Goal: Book appointment/travel/reservation

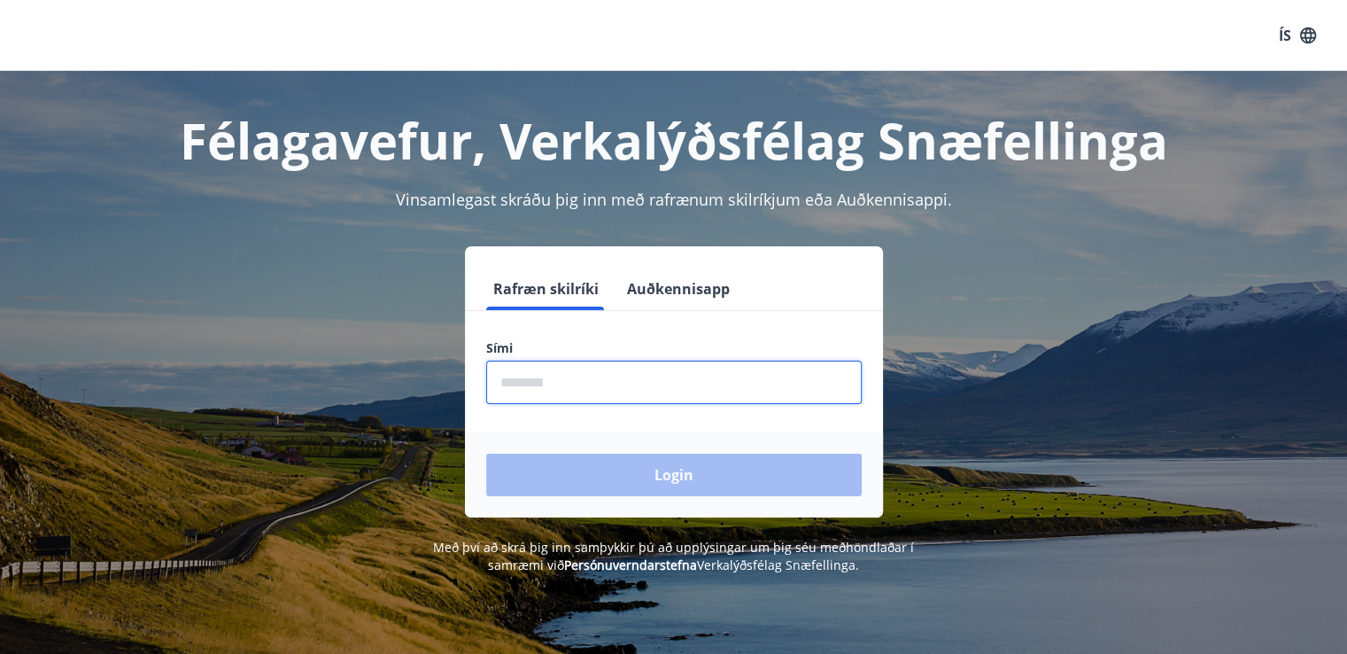
click at [517, 392] on input "phone" at bounding box center [674, 382] width 376 height 43
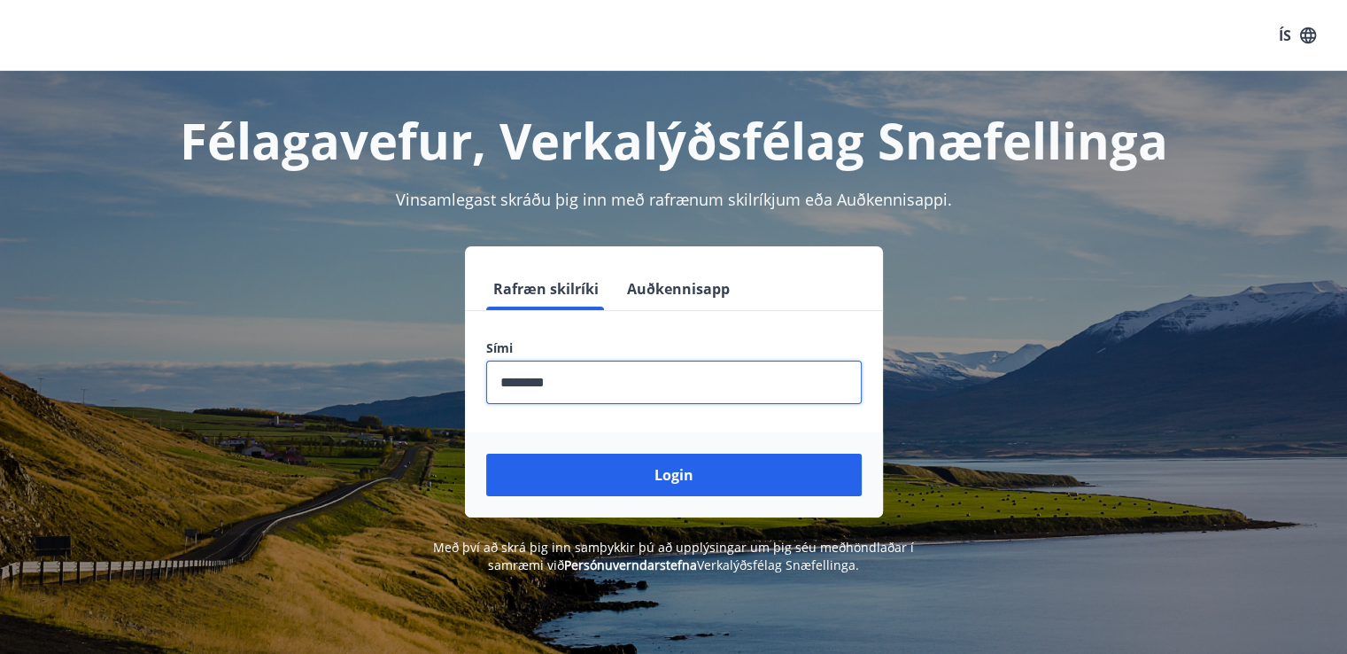
type input "********"
click at [486, 454] on button "Login" at bounding box center [674, 475] width 376 height 43
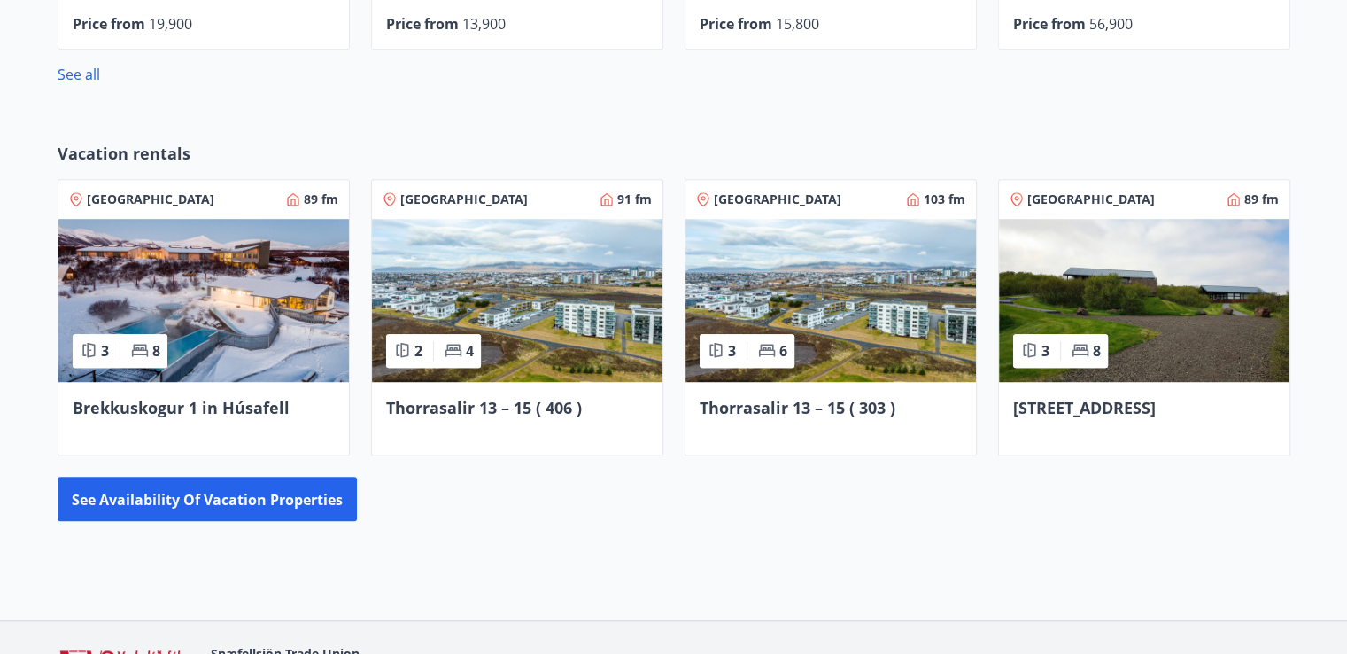
scroll to position [1169, 0]
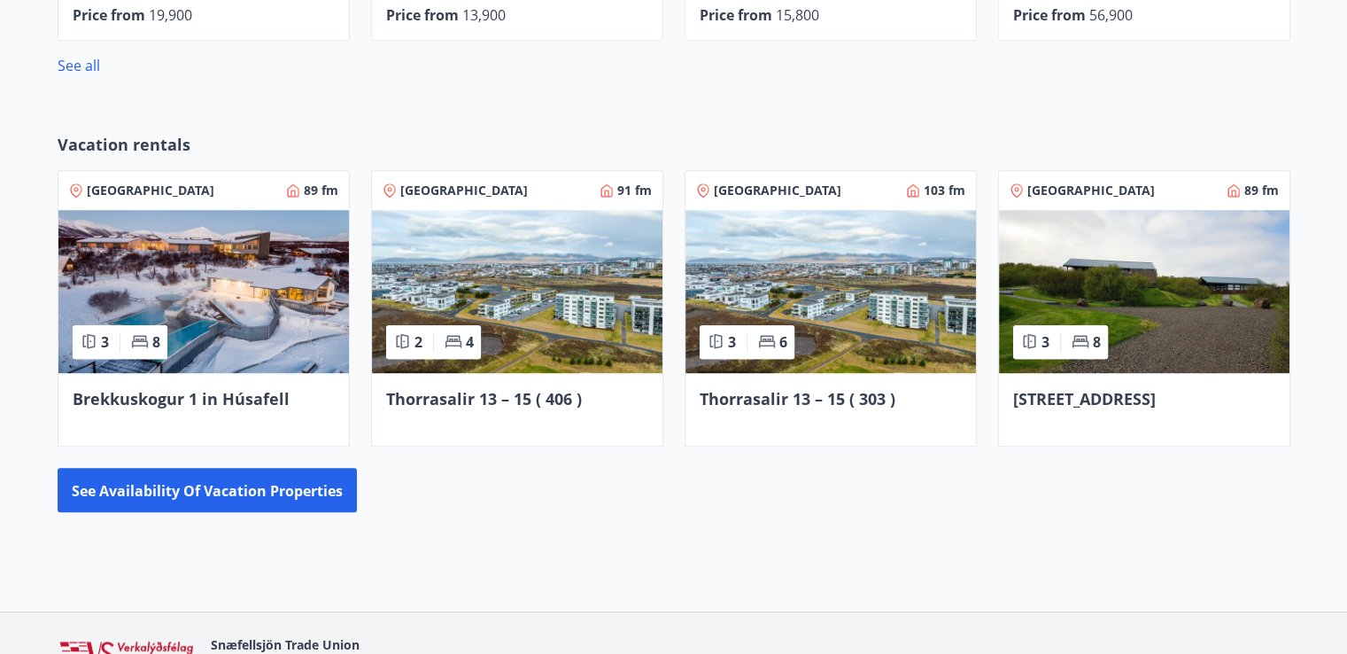
click at [580, 306] on img at bounding box center [517, 291] width 291 height 163
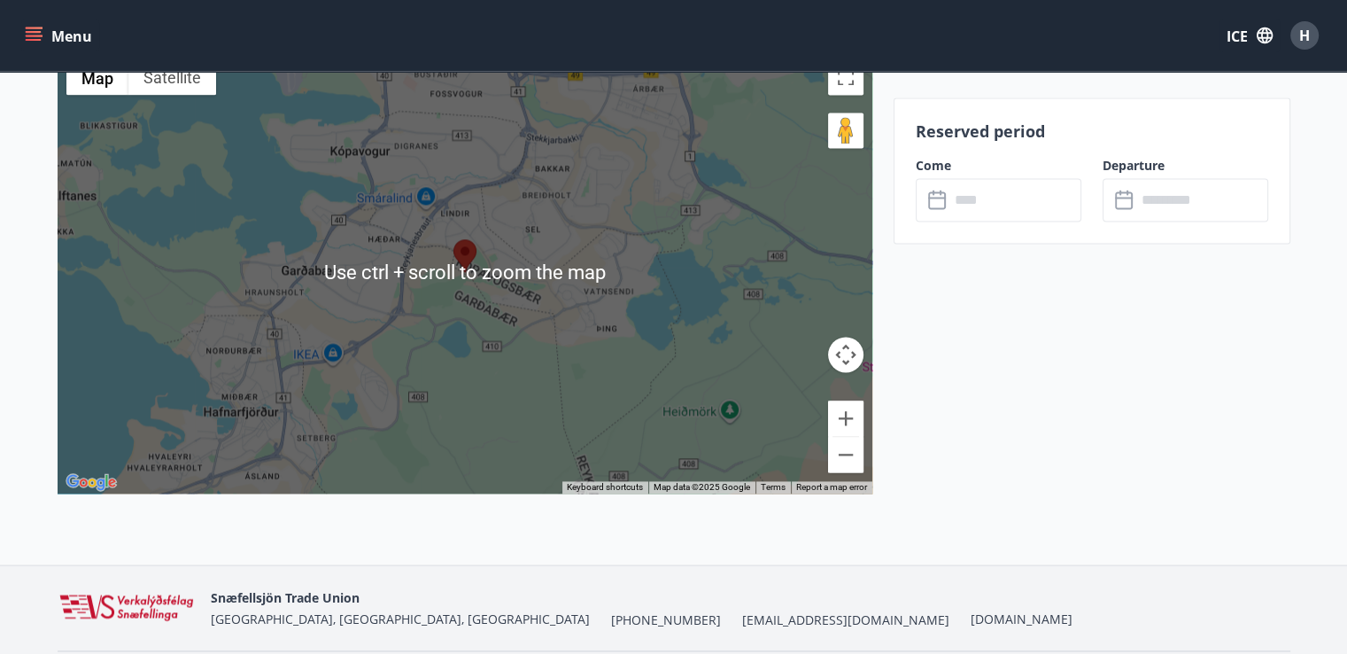
scroll to position [2545, 0]
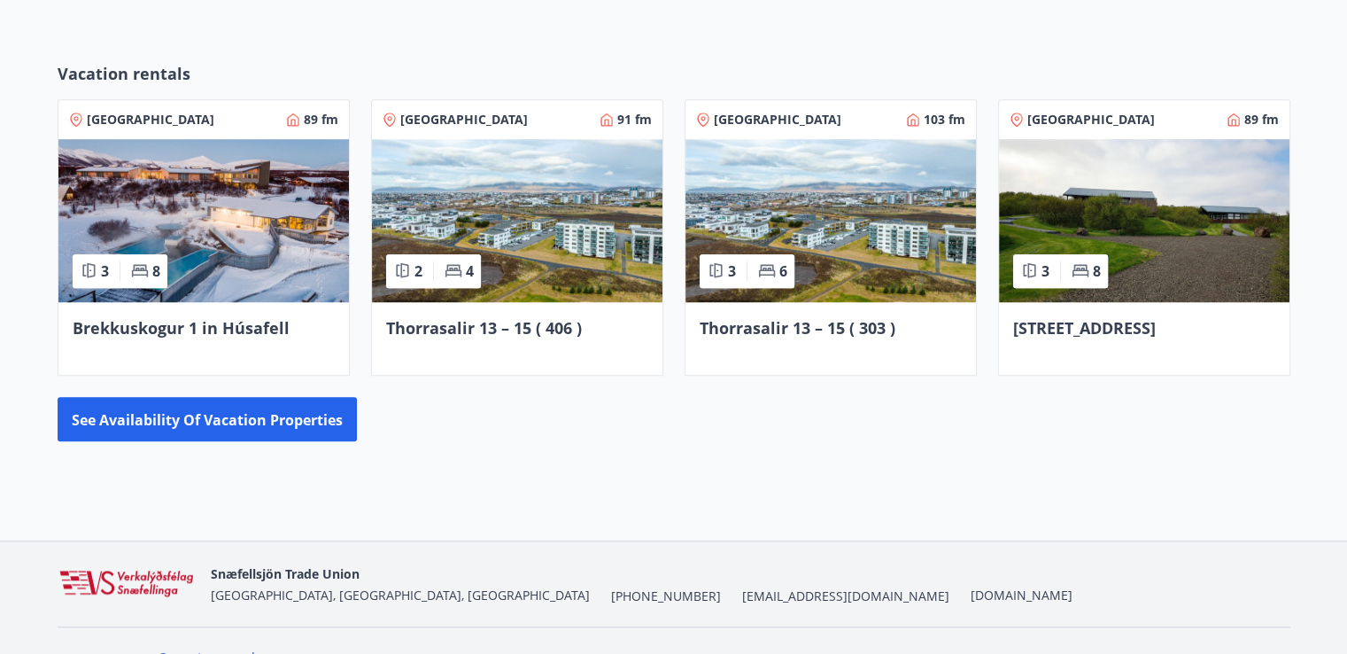
scroll to position [1242, 0]
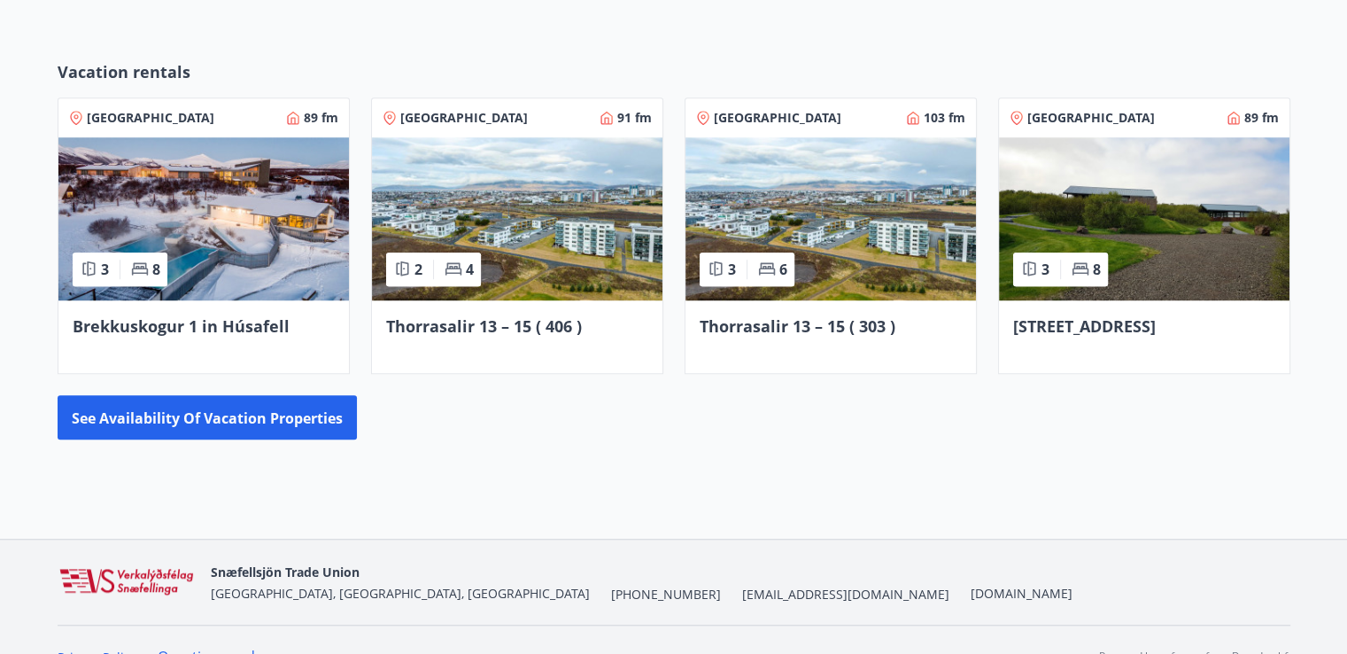
click at [406, 275] on icon at bounding box center [402, 269] width 18 height 18
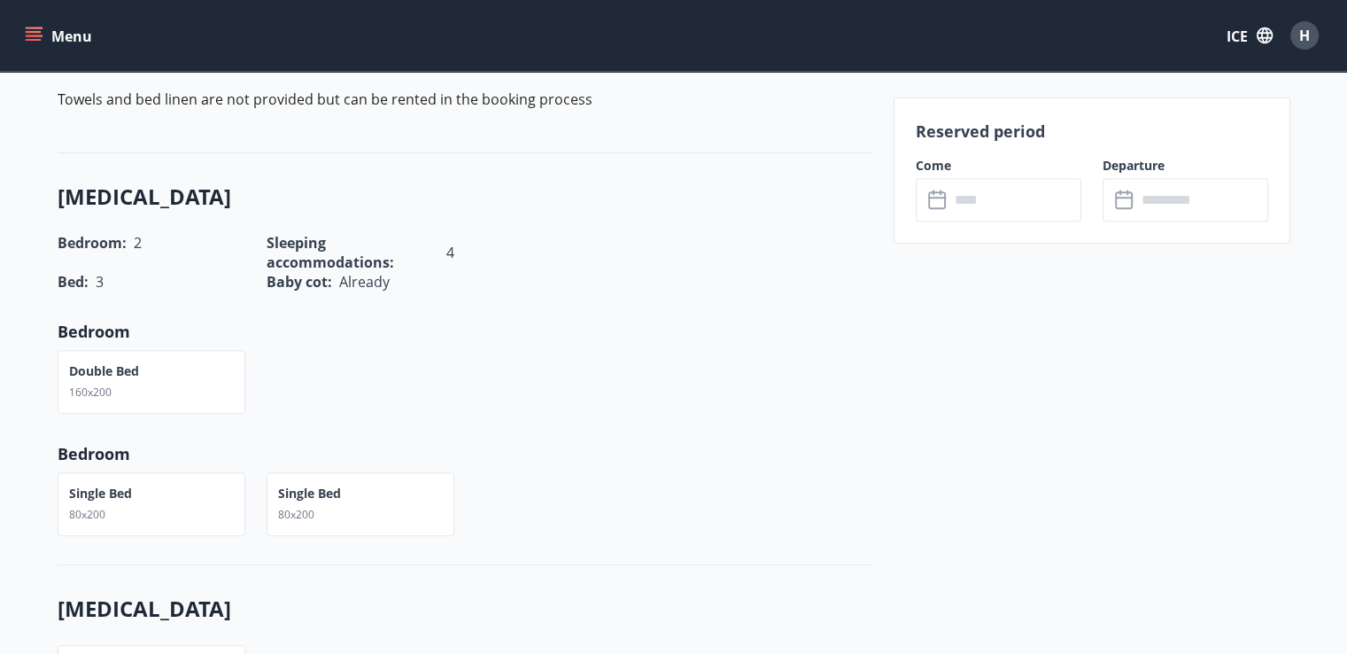
scroll to position [697, 0]
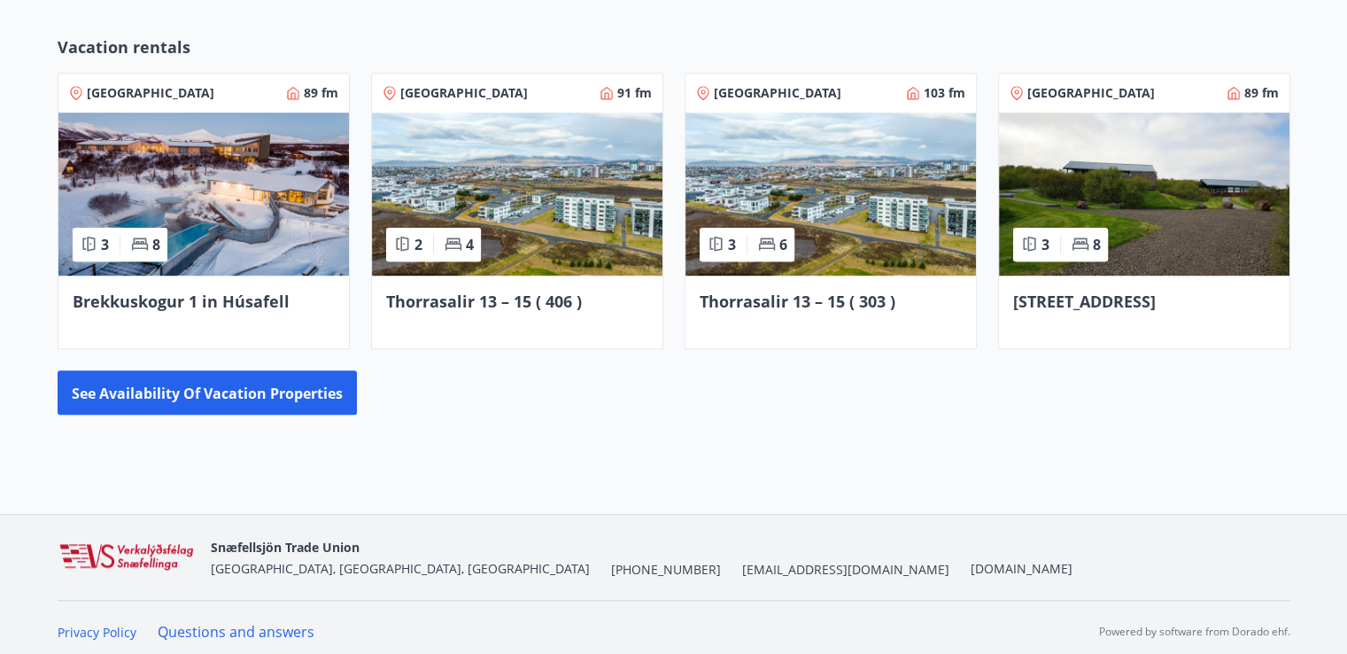
scroll to position [1268, 0]
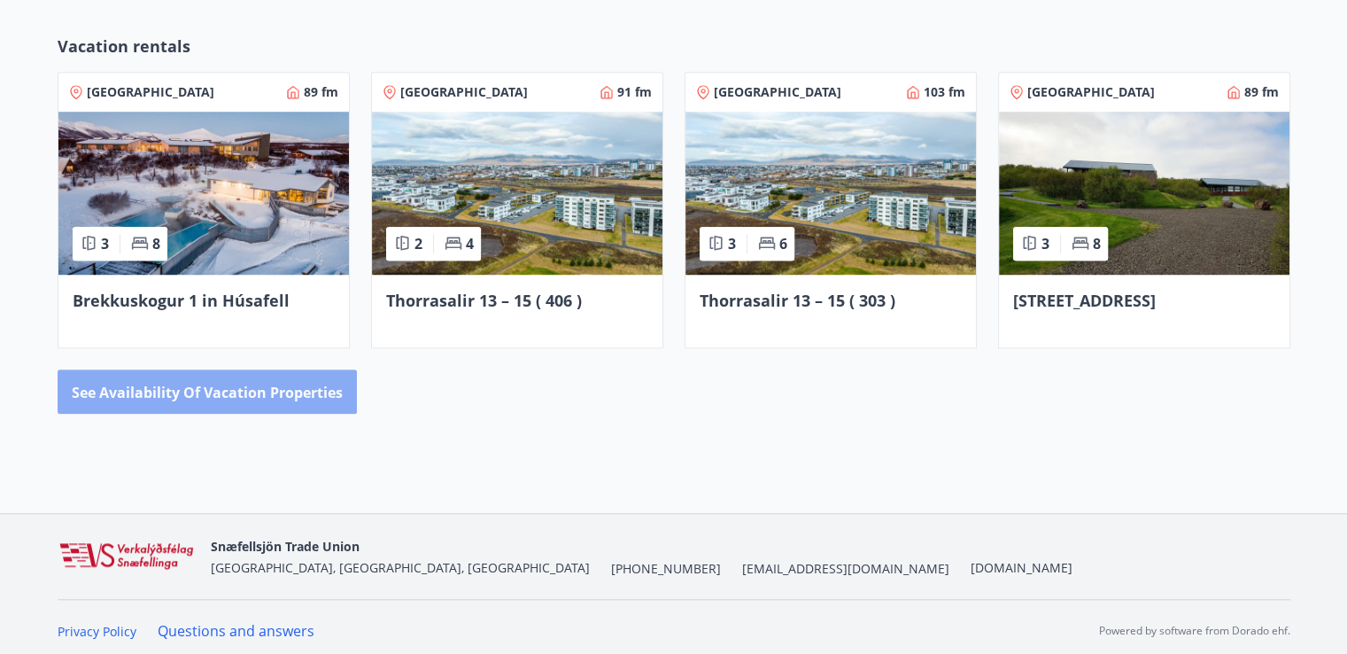
click at [305, 394] on font "See availability of vacation properties" at bounding box center [207, 392] width 271 height 19
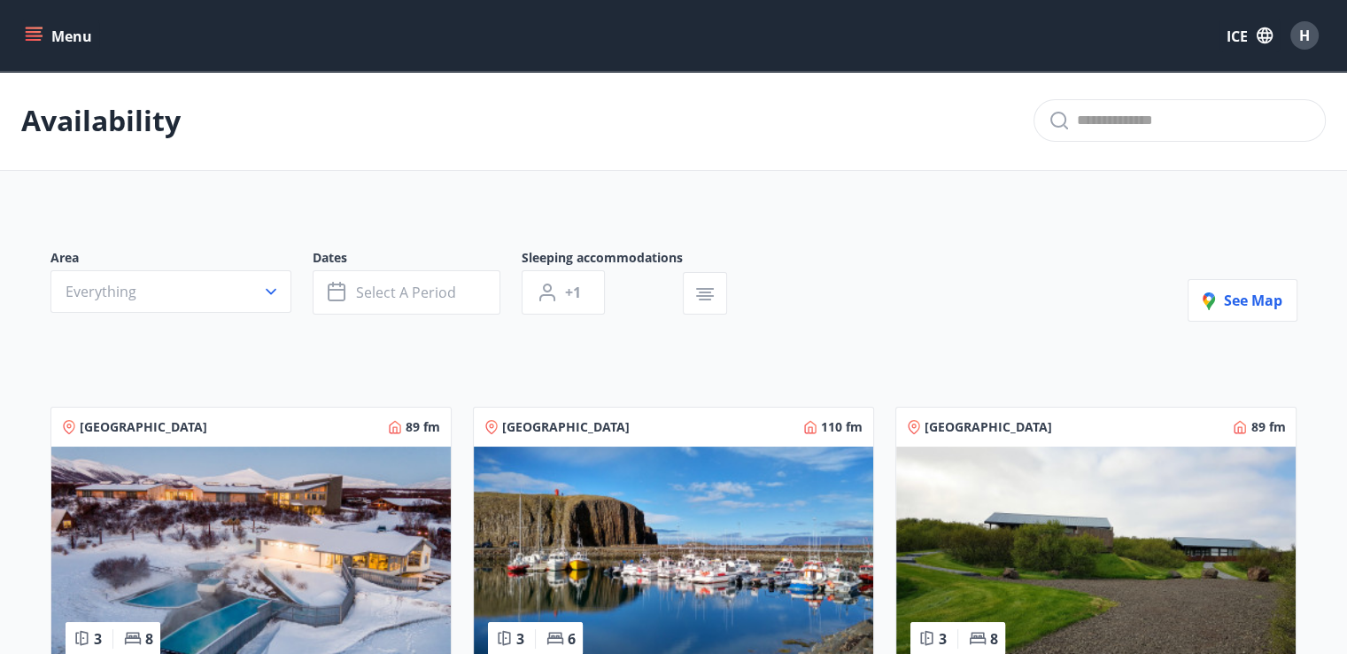
scroll to position [13, 0]
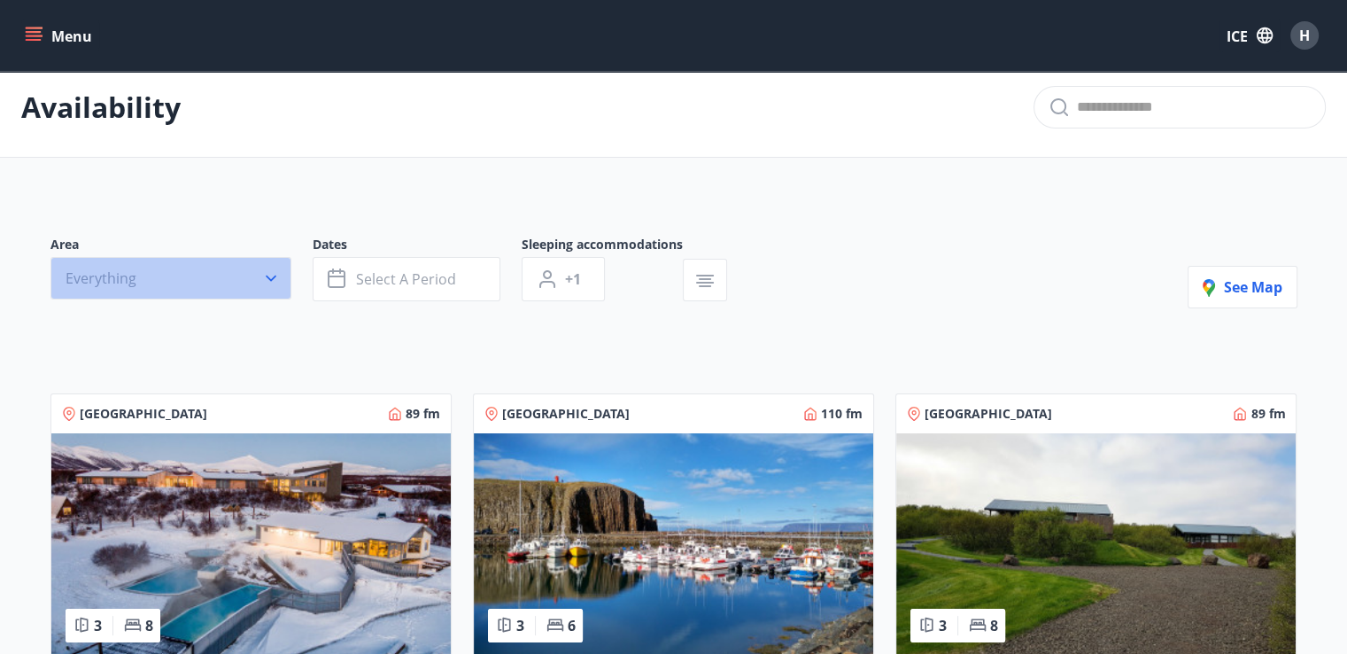
click at [260, 277] on button "Everything" at bounding box center [170, 278] width 241 height 43
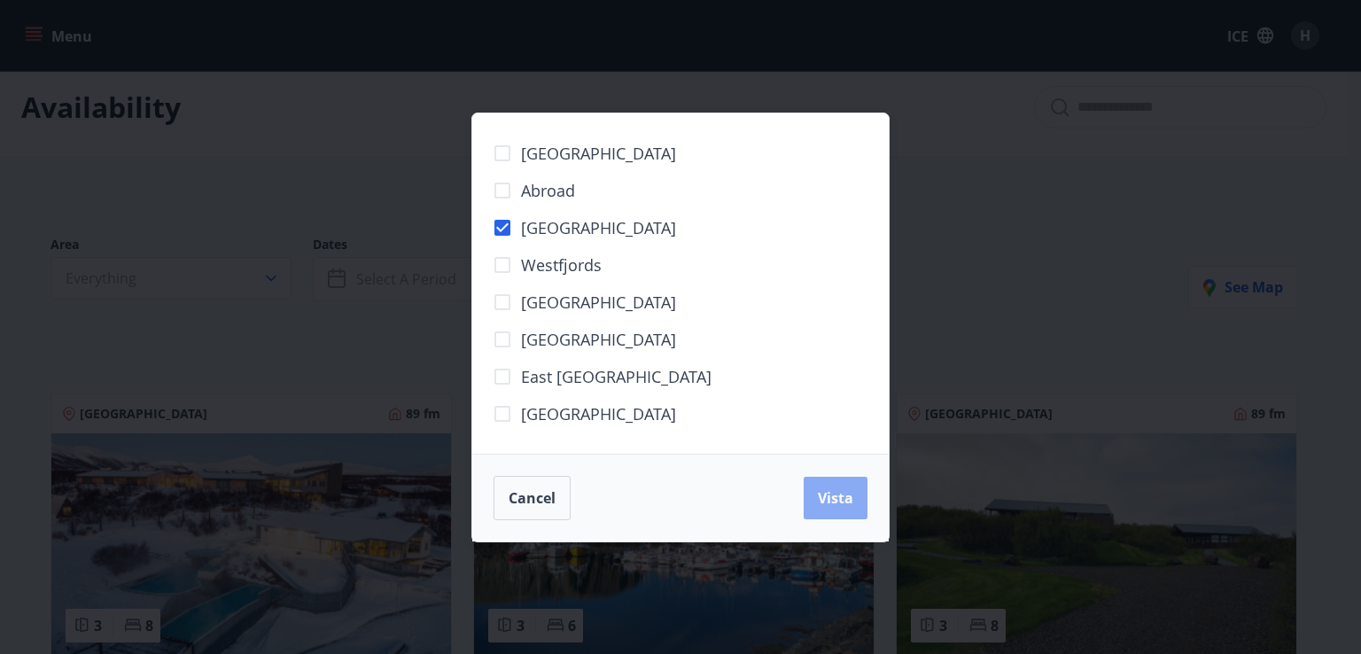
click at [847, 504] on font "Vista" at bounding box center [835, 497] width 35 height 19
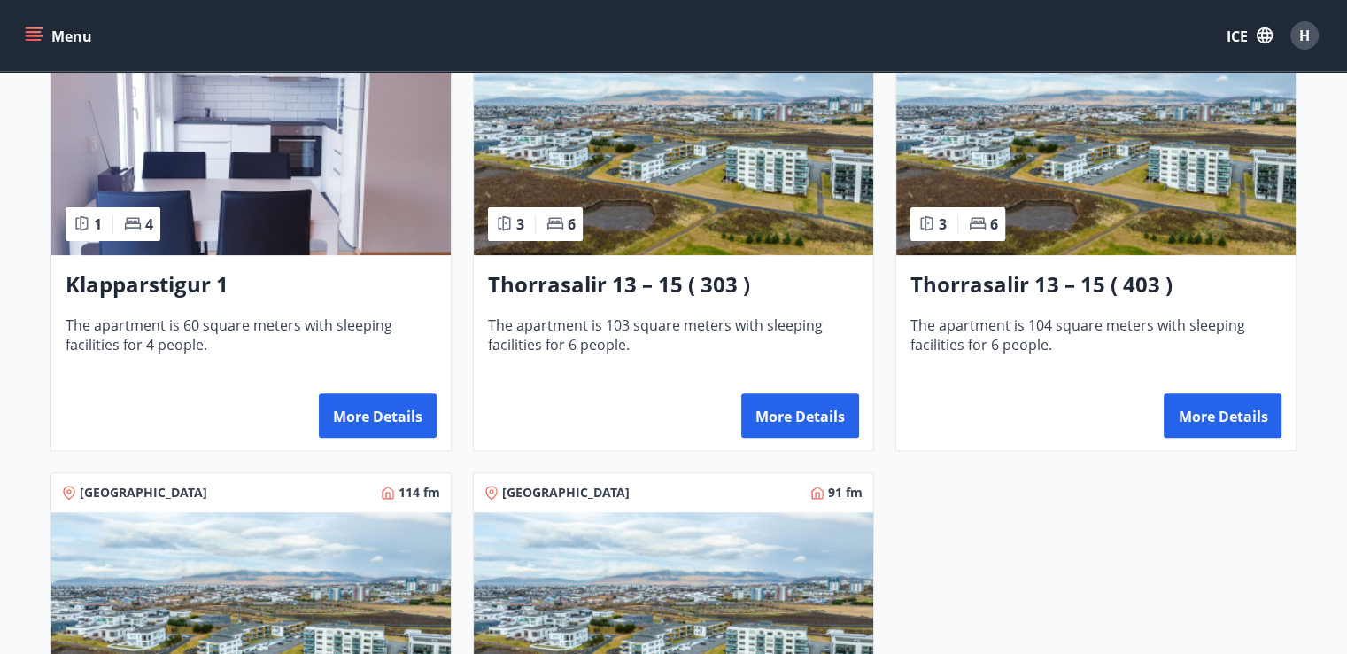
scroll to position [499, 0]
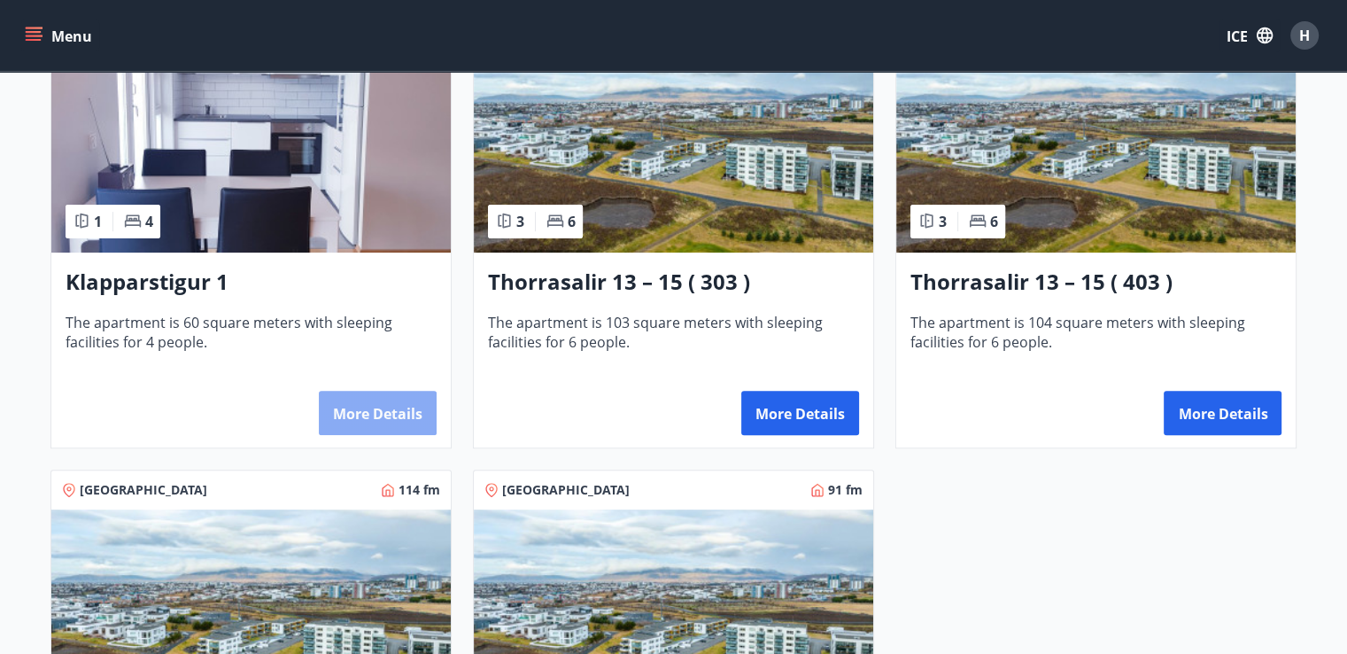
click at [362, 413] on font "More details" at bounding box center [377, 413] width 89 height 19
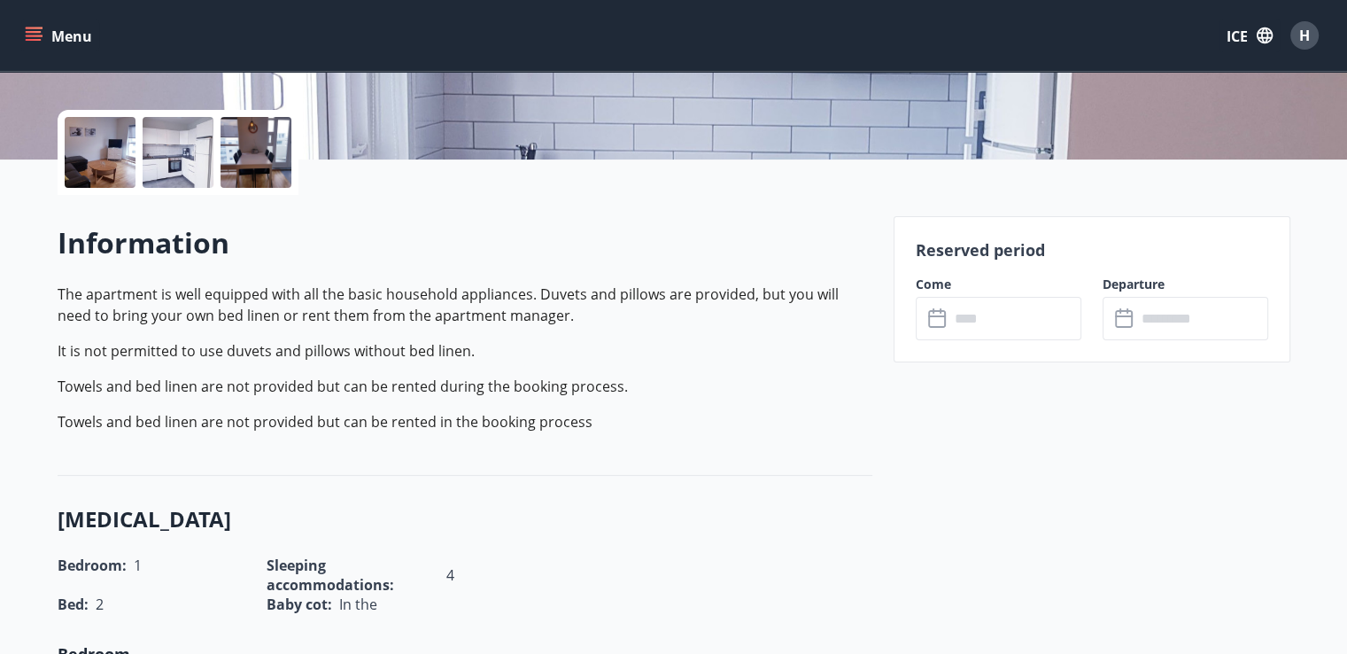
scroll to position [374, 0]
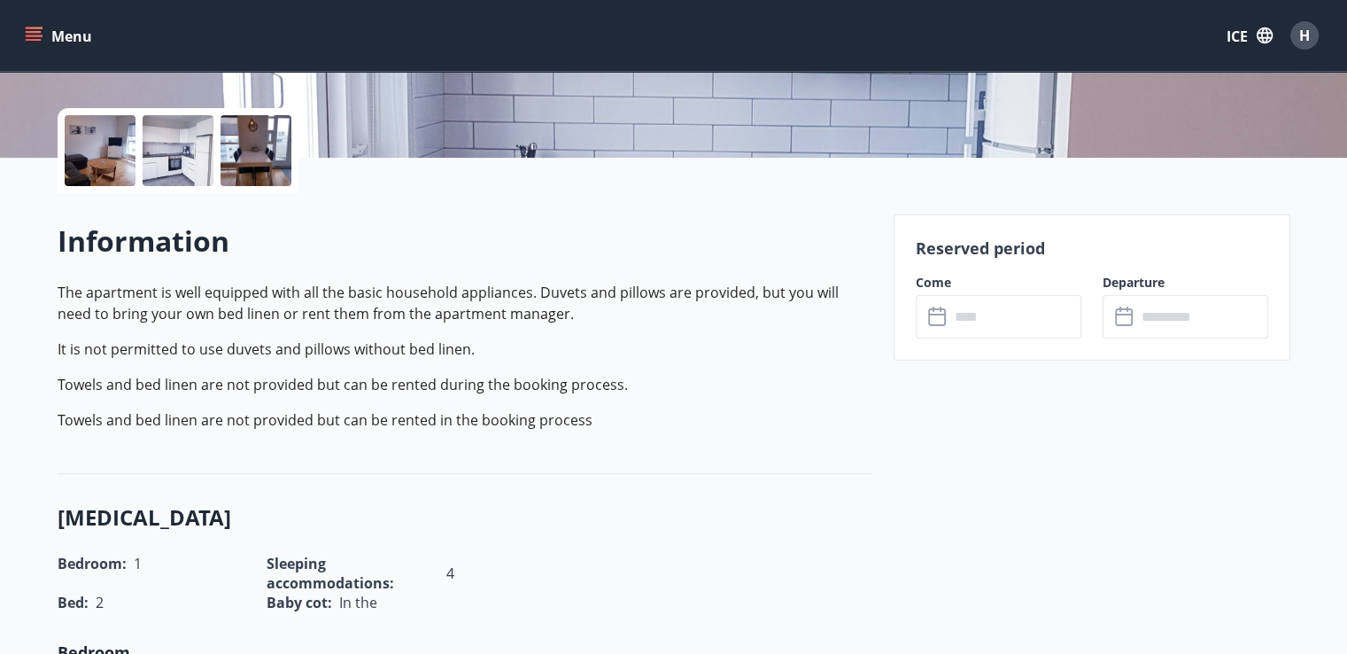
click at [981, 316] on input "text" at bounding box center [1016, 316] width 132 height 43
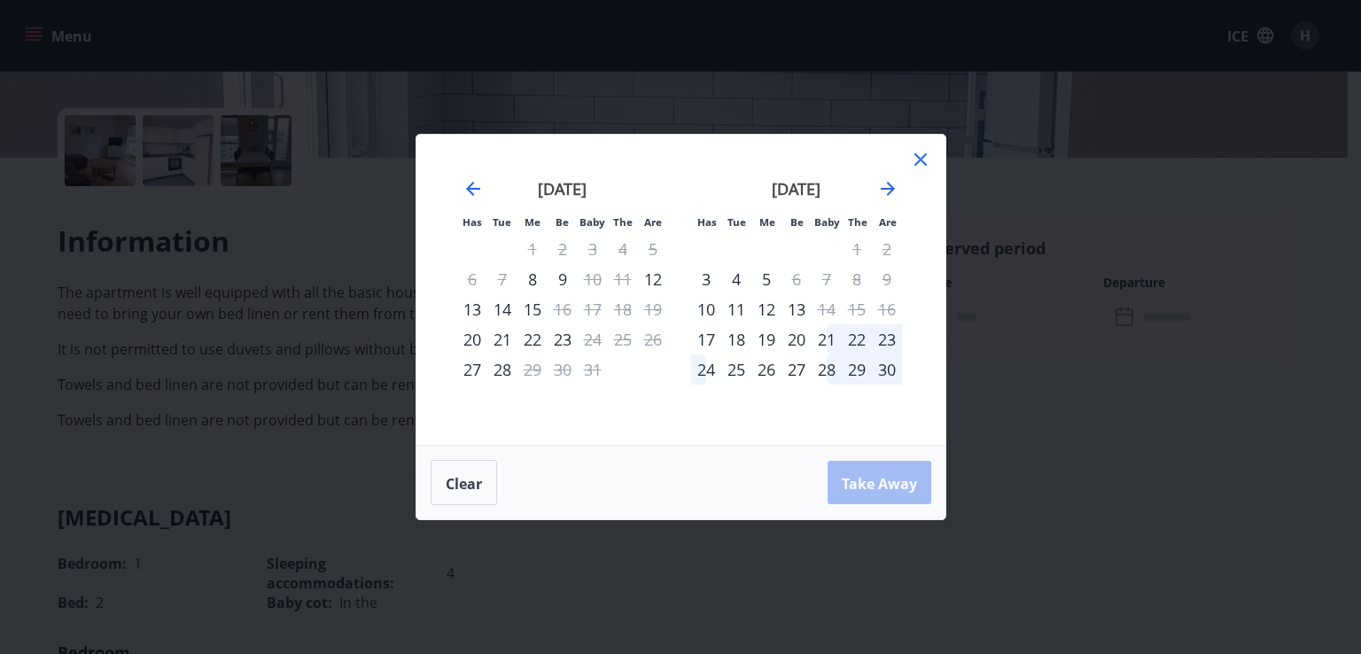
click at [914, 164] on icon at bounding box center [920, 159] width 12 height 12
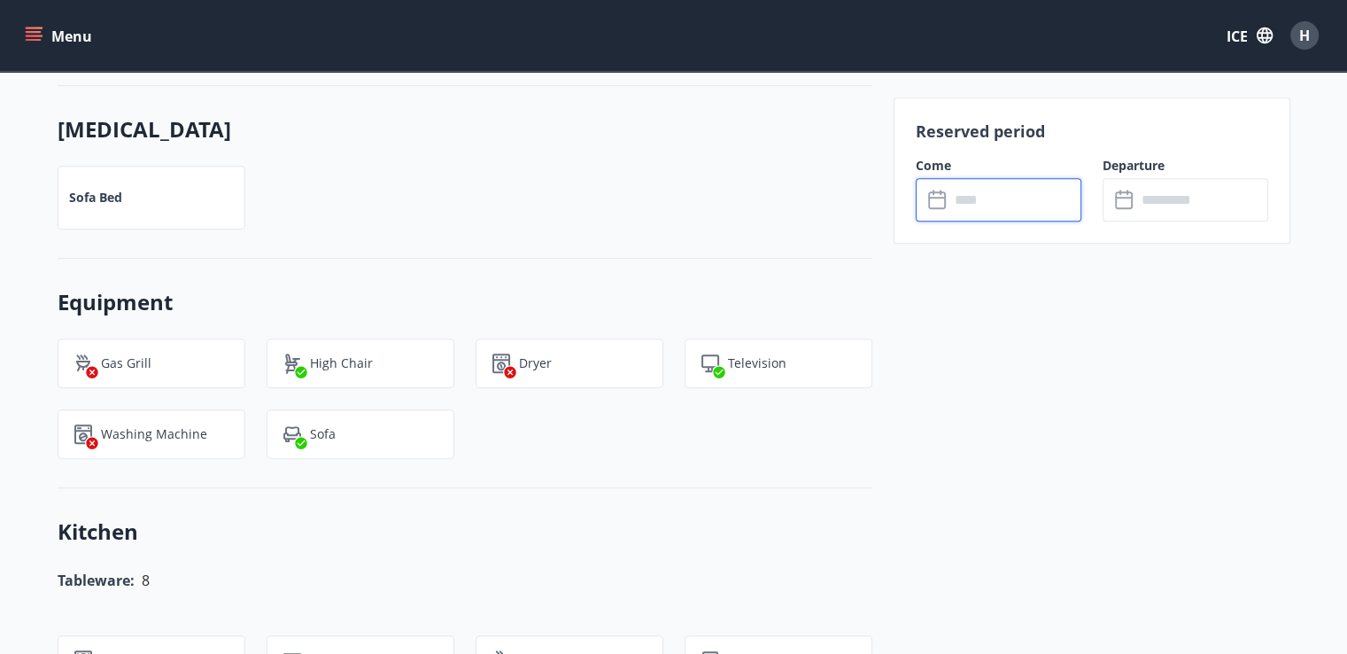
scroll to position [1059, 0]
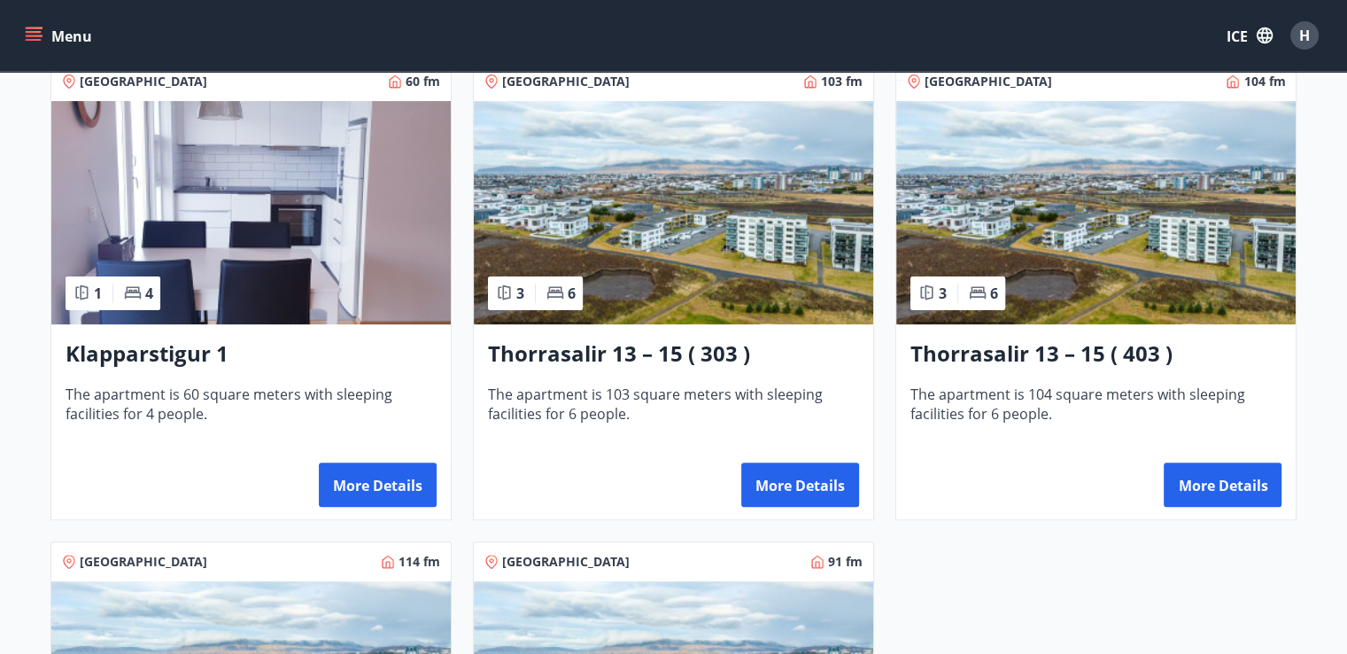
scroll to position [428, 0]
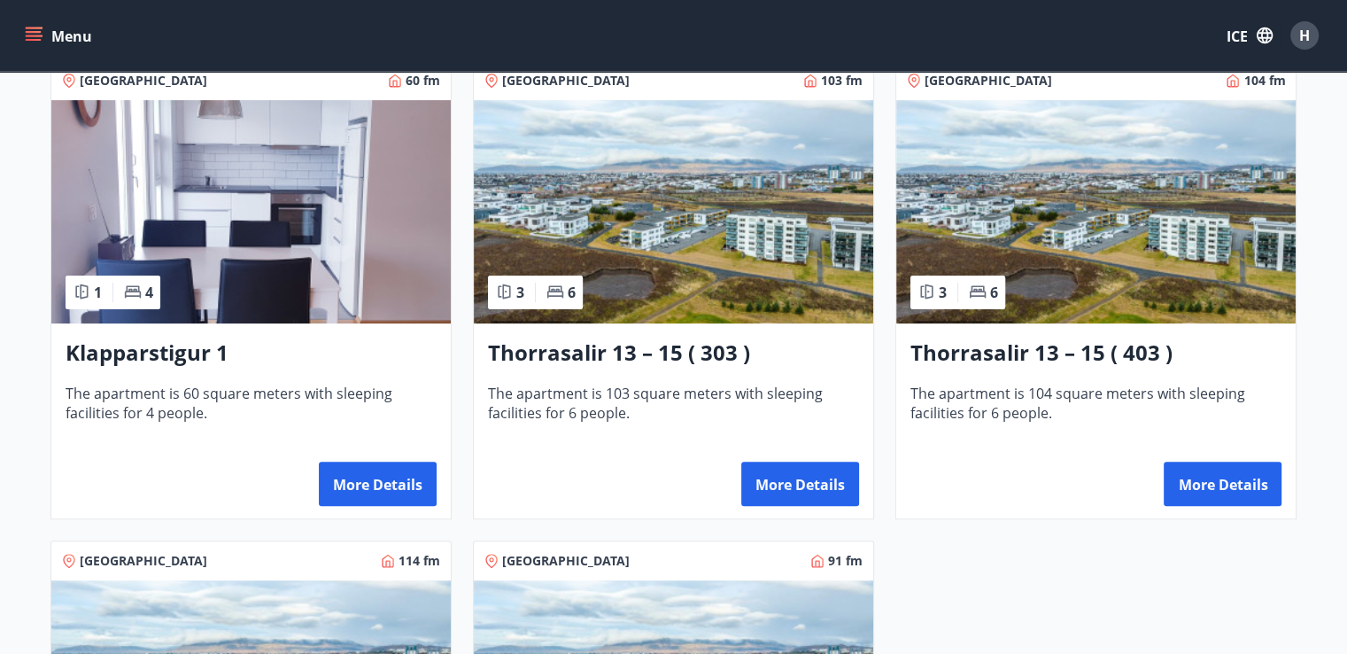
click at [667, 272] on img at bounding box center [674, 211] width 400 height 223
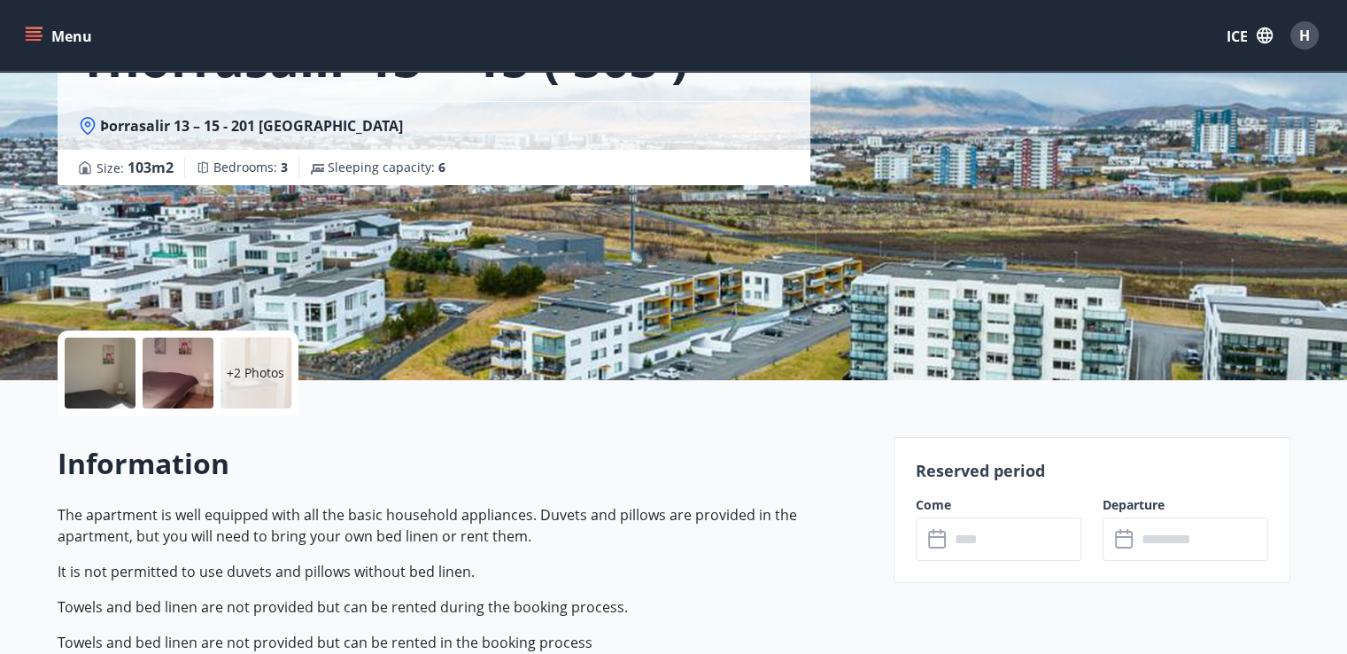
scroll to position [154, 0]
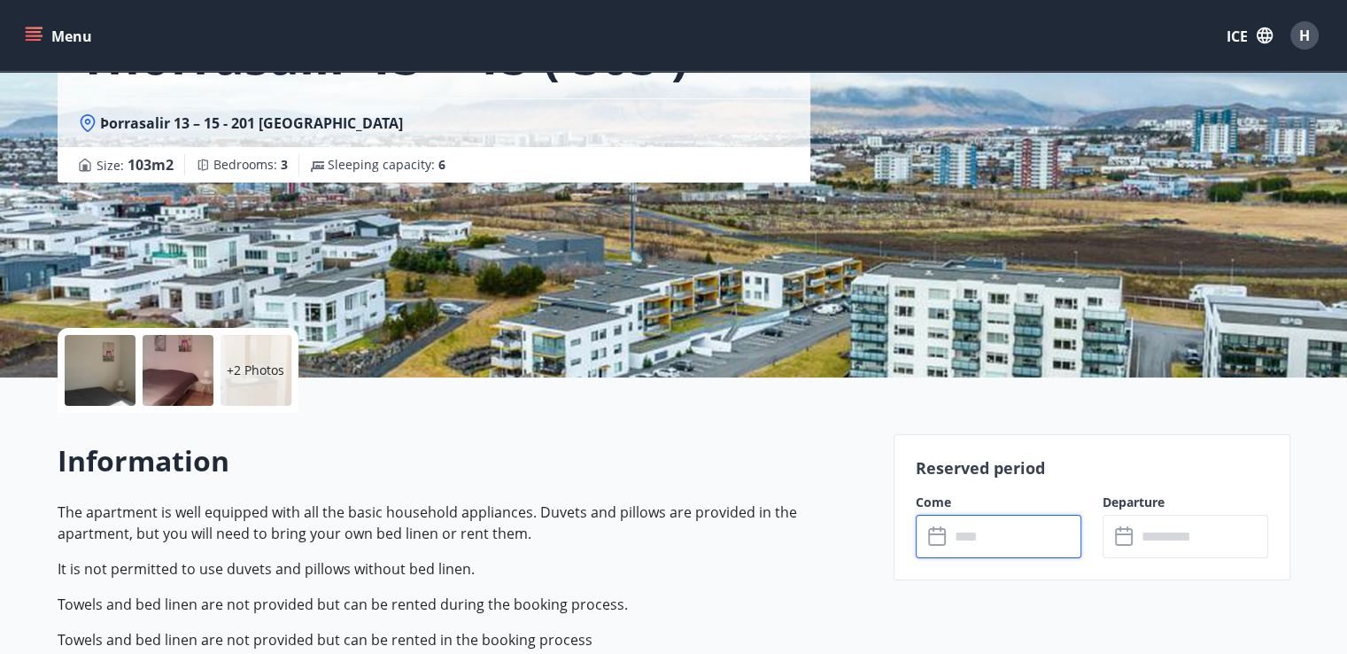
click at [1004, 527] on input "text" at bounding box center [1016, 536] width 132 height 43
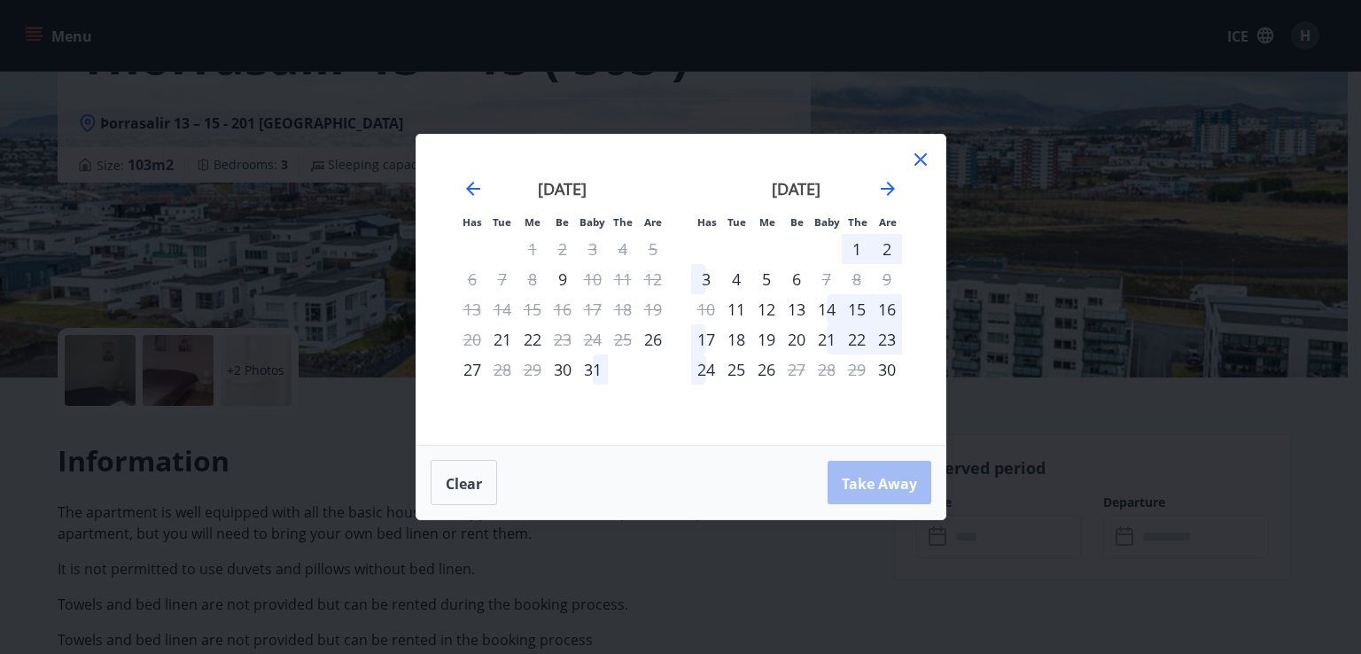
click at [924, 155] on icon at bounding box center [920, 159] width 12 height 12
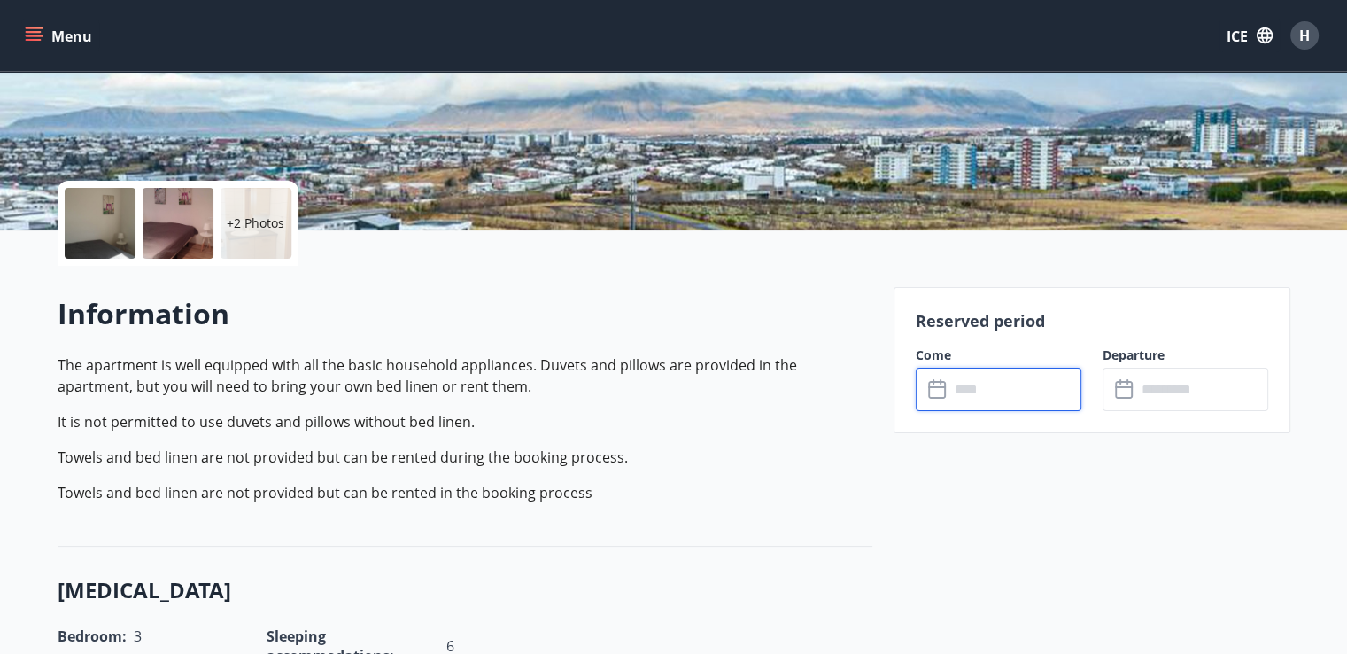
scroll to position [301, 0]
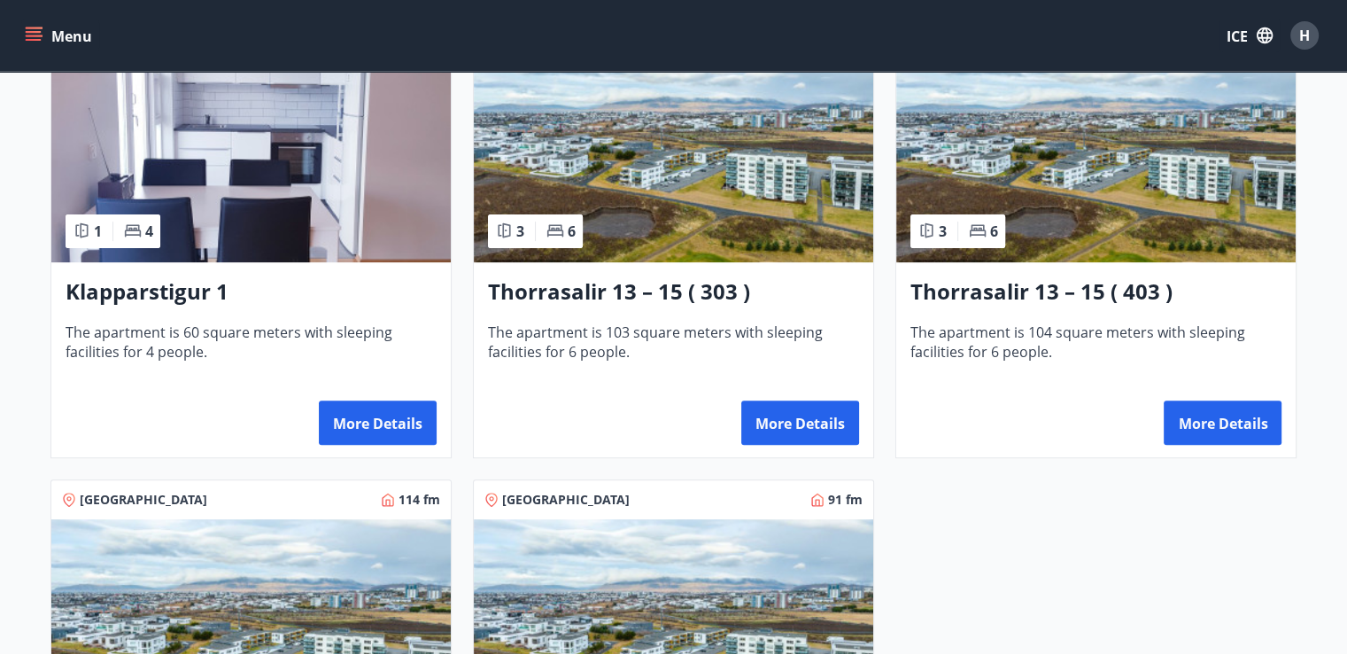
click at [1099, 185] on img at bounding box center [1097, 150] width 400 height 223
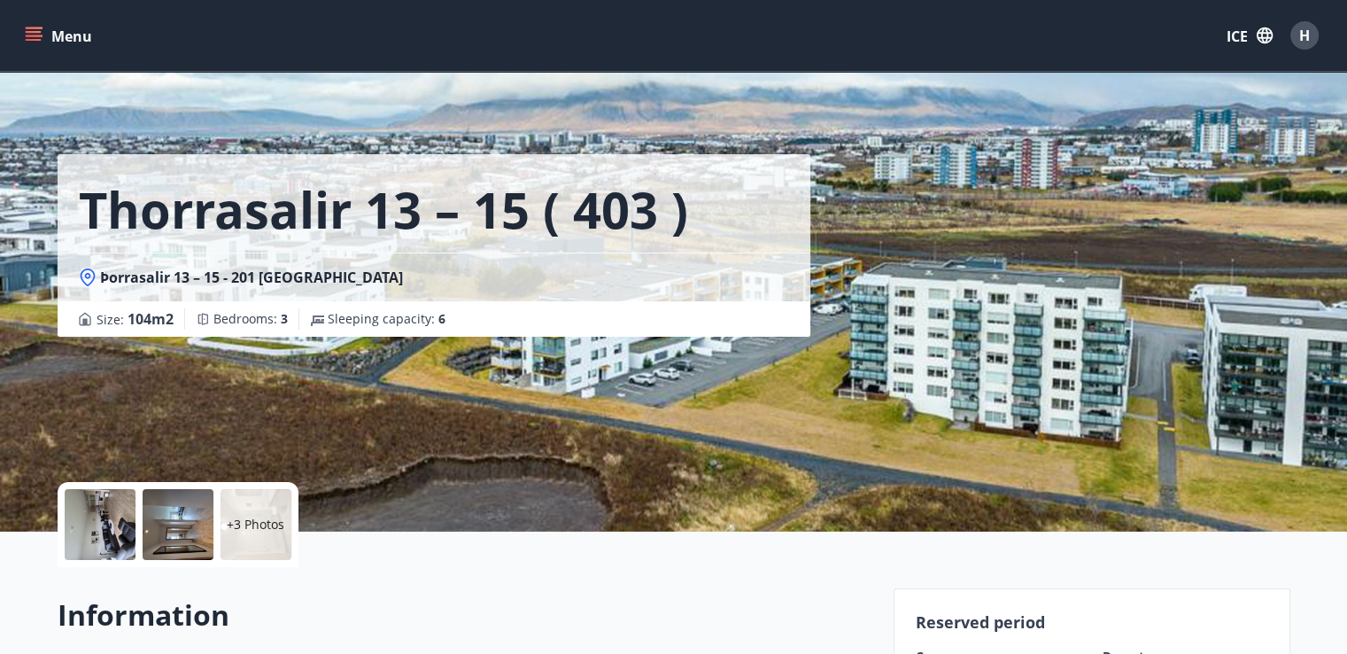
scroll to position [315, 0]
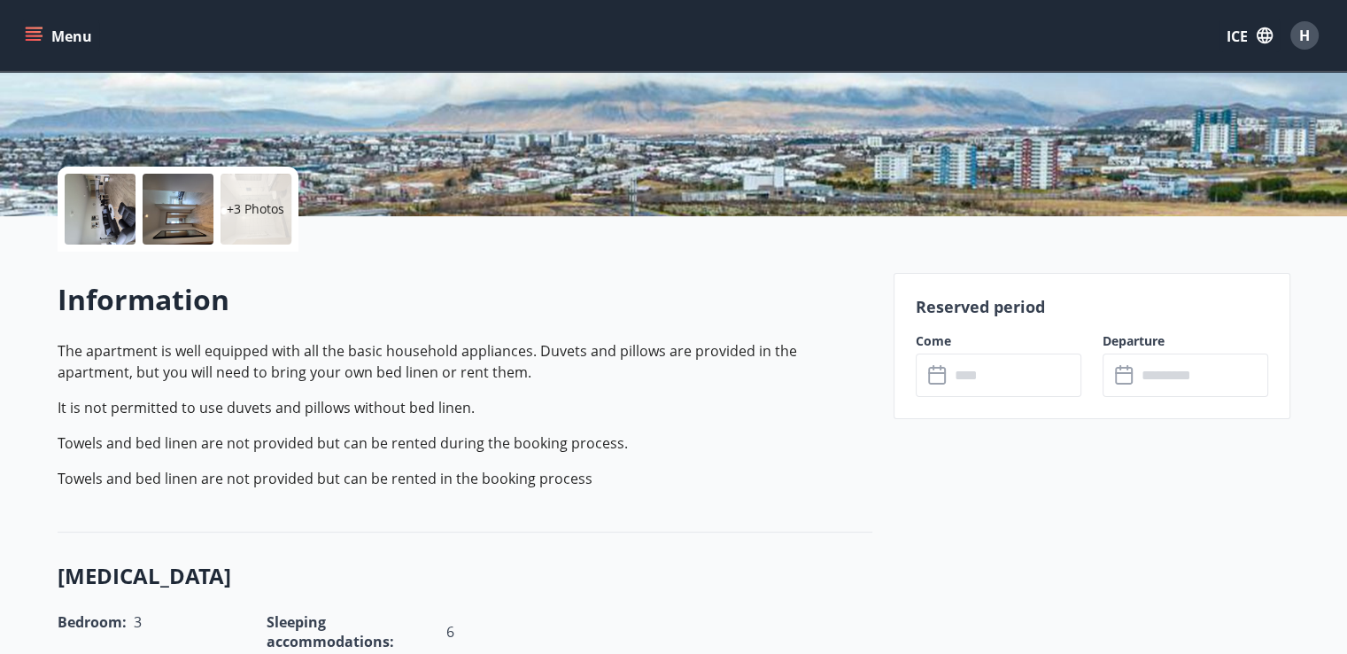
click at [990, 379] on input "text" at bounding box center [1016, 374] width 132 height 43
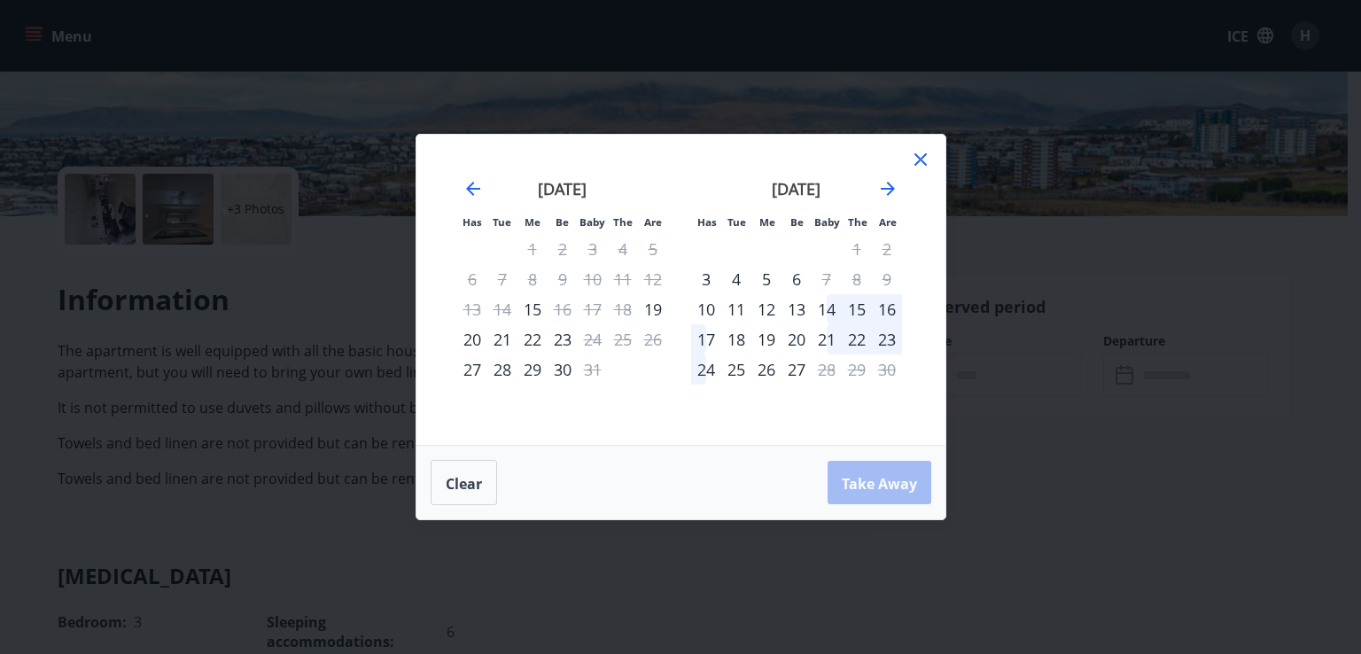
click at [925, 159] on icon at bounding box center [920, 159] width 21 height 21
